Goal: Download file/media

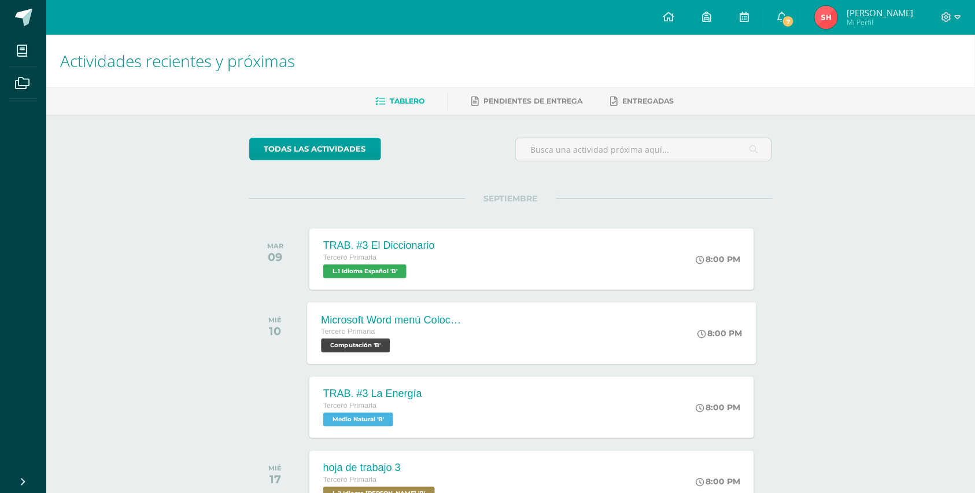
click at [369, 343] on span "Computación 'B'" at bounding box center [355, 345] width 69 height 14
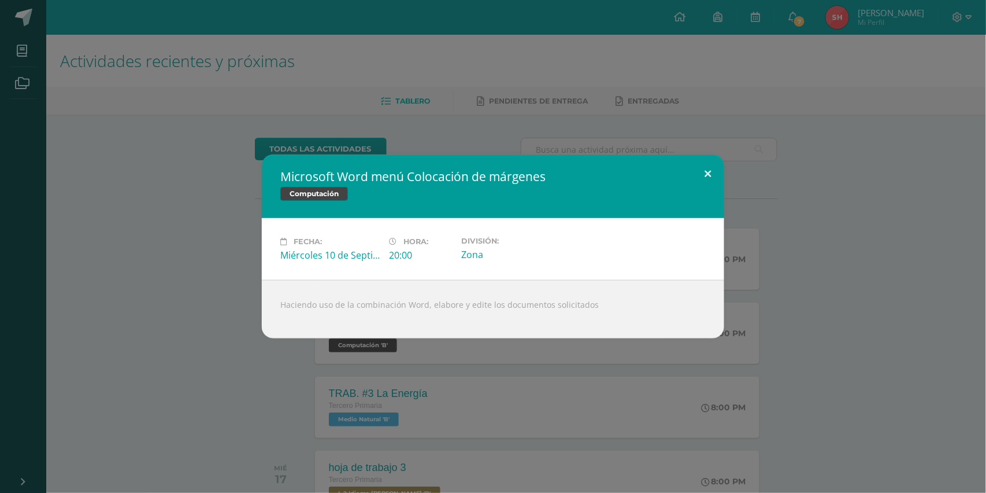
click at [708, 169] on button at bounding box center [707, 173] width 33 height 39
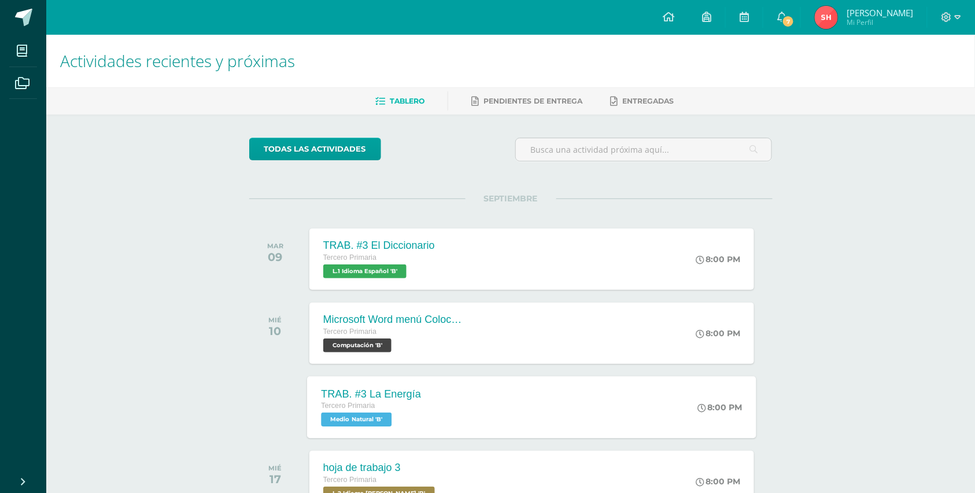
click at [363, 421] on span "Medio Natural 'B'" at bounding box center [356, 419] width 71 height 14
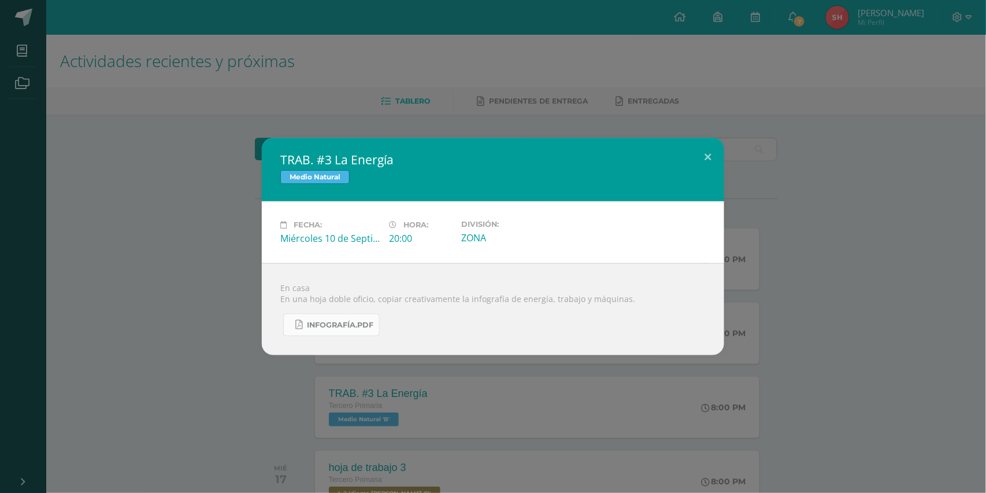
click at [348, 322] on span "Infografía.pdf" at bounding box center [340, 324] width 66 height 9
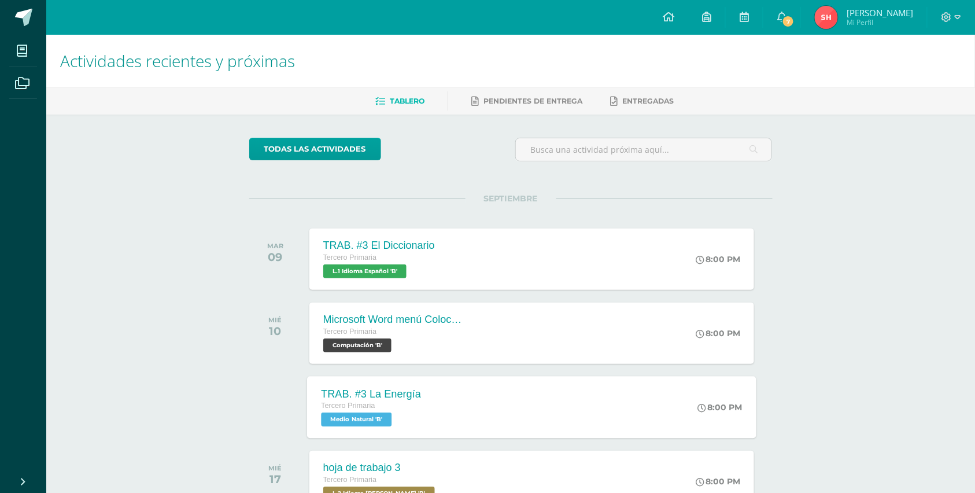
click at [377, 419] on span "Medio Natural 'B'" at bounding box center [356, 419] width 71 height 14
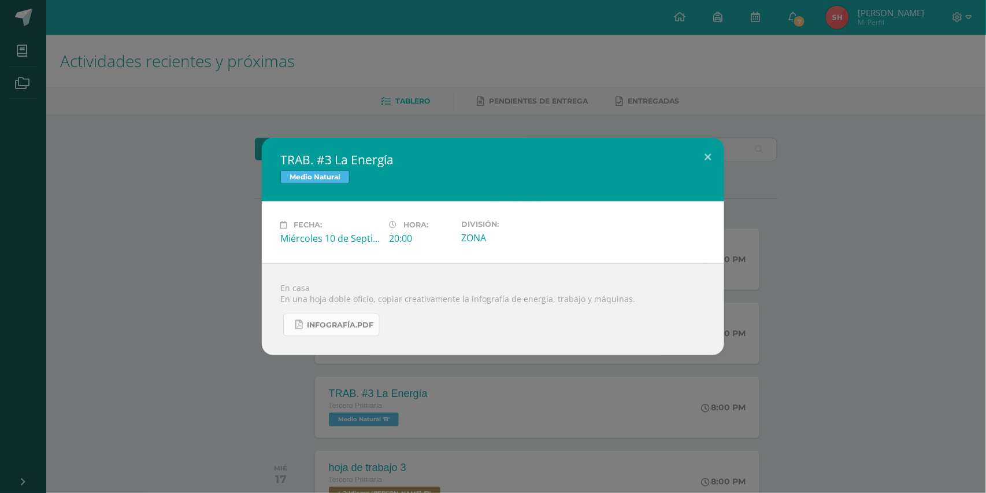
click at [343, 328] on span "Infografía.pdf" at bounding box center [340, 324] width 66 height 9
